Goal: Information Seeking & Learning: Learn about a topic

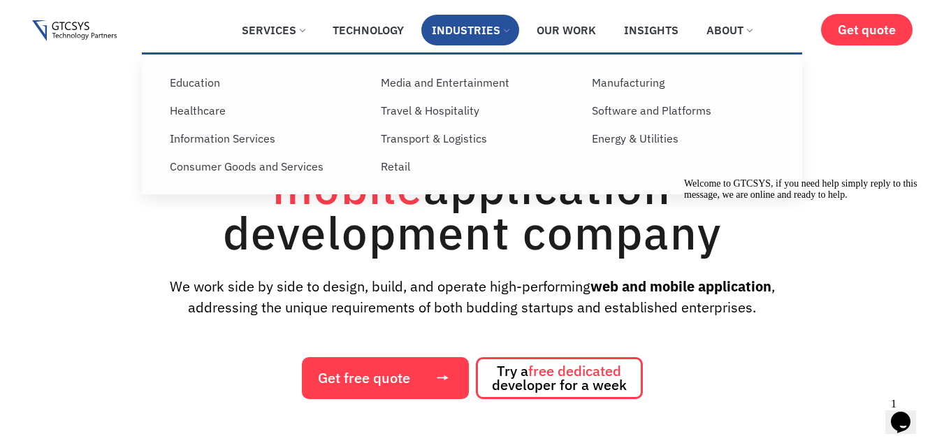
click at [497, 16] on link "Industries" at bounding box center [470, 30] width 98 height 31
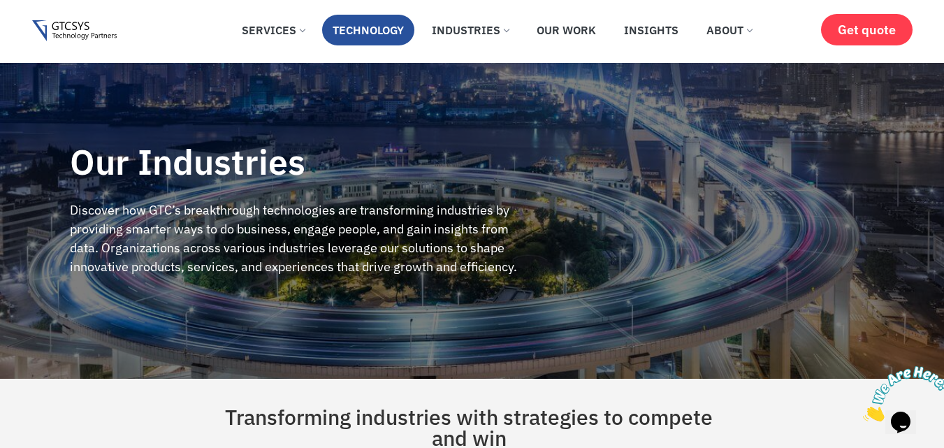
click at [369, 49] on li "Technology" at bounding box center [368, 34] width 92 height 38
click at [381, 24] on link "Technology" at bounding box center [368, 30] width 92 height 31
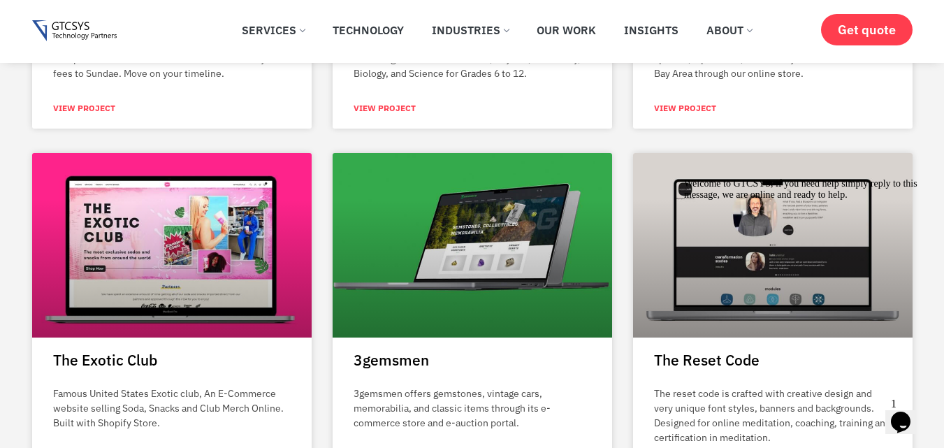
scroll to position [1233, 0]
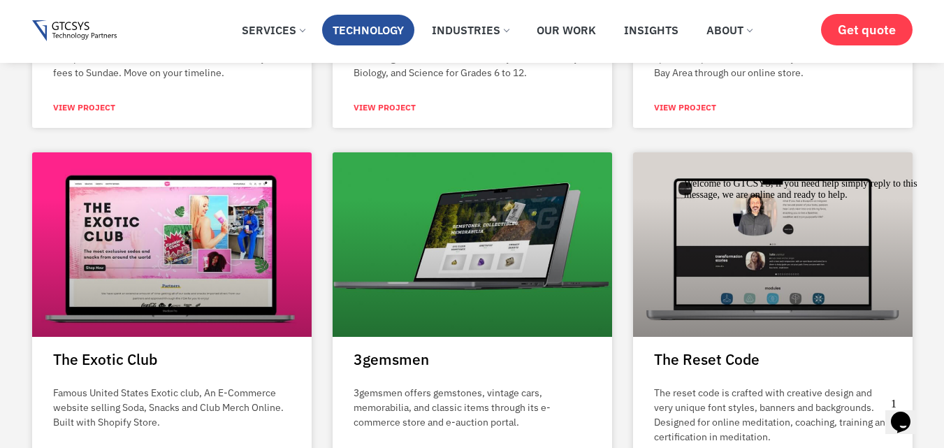
click at [381, 50] on li "Technology" at bounding box center [368, 34] width 92 height 38
